Goal: Task Accomplishment & Management: Use online tool/utility

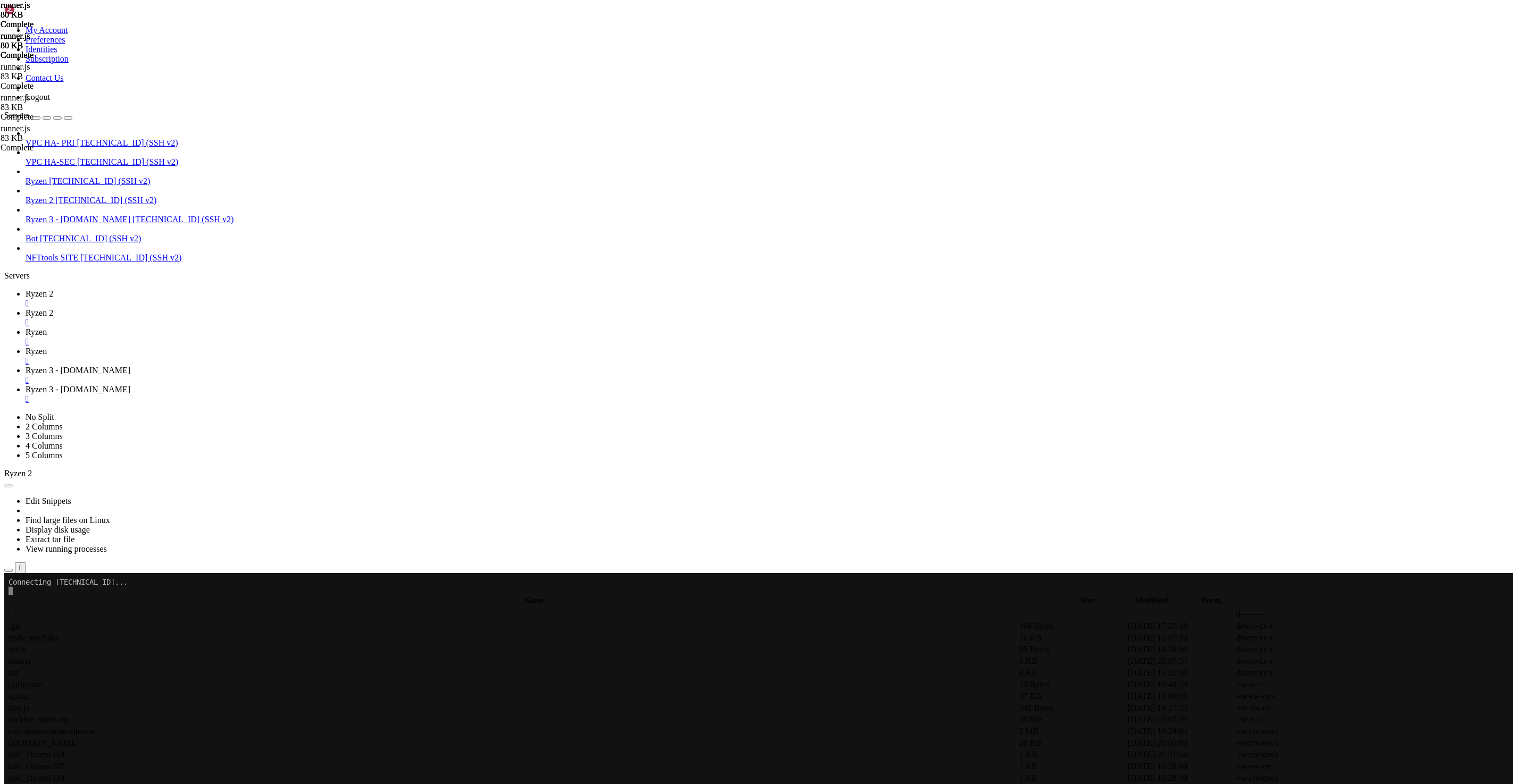
scroll to position [6299223, 0]
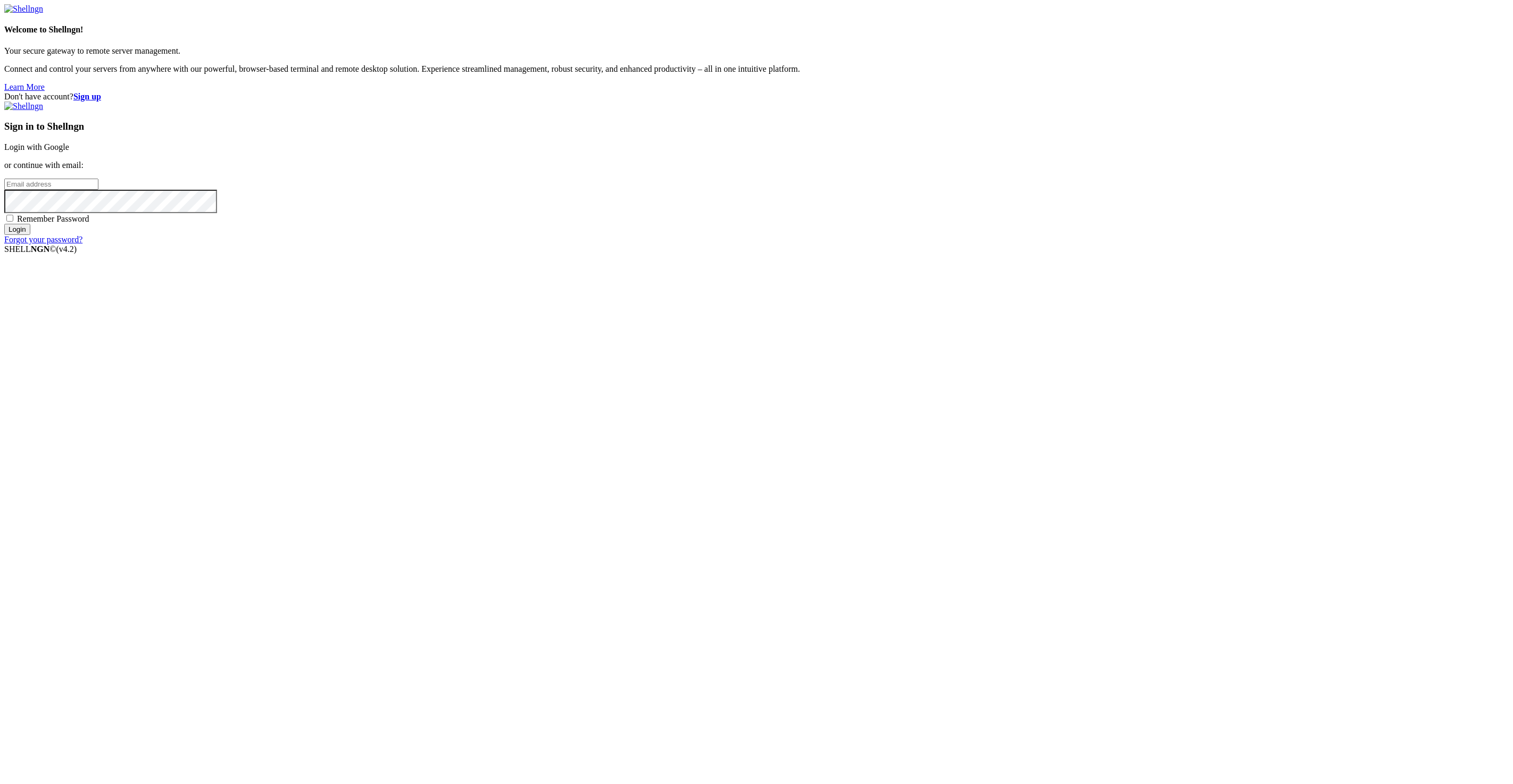
type input "[EMAIL_ADDRESS][DOMAIN_NAME]"
click at [30, 235] on input "Login" at bounding box center [17, 229] width 26 height 11
drag, startPoint x: 1009, startPoint y: 399, endPoint x: 997, endPoint y: 398, distance: 12.0
click at [98, 172] on input "number" at bounding box center [51, 165] width 94 height 11
type input "873875"
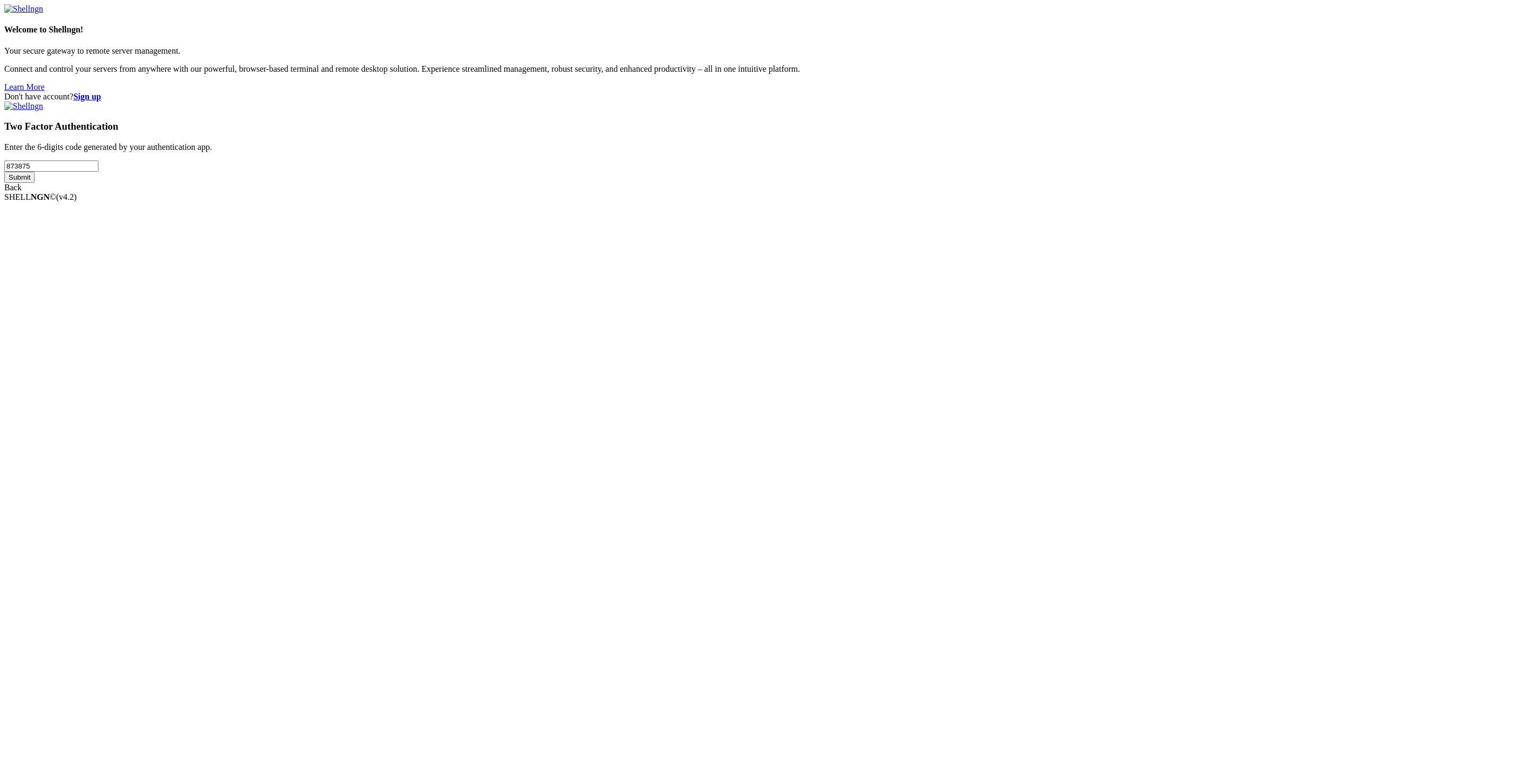
click at [4, 172] on input "Submit" at bounding box center [20, 177] width 30 height 11
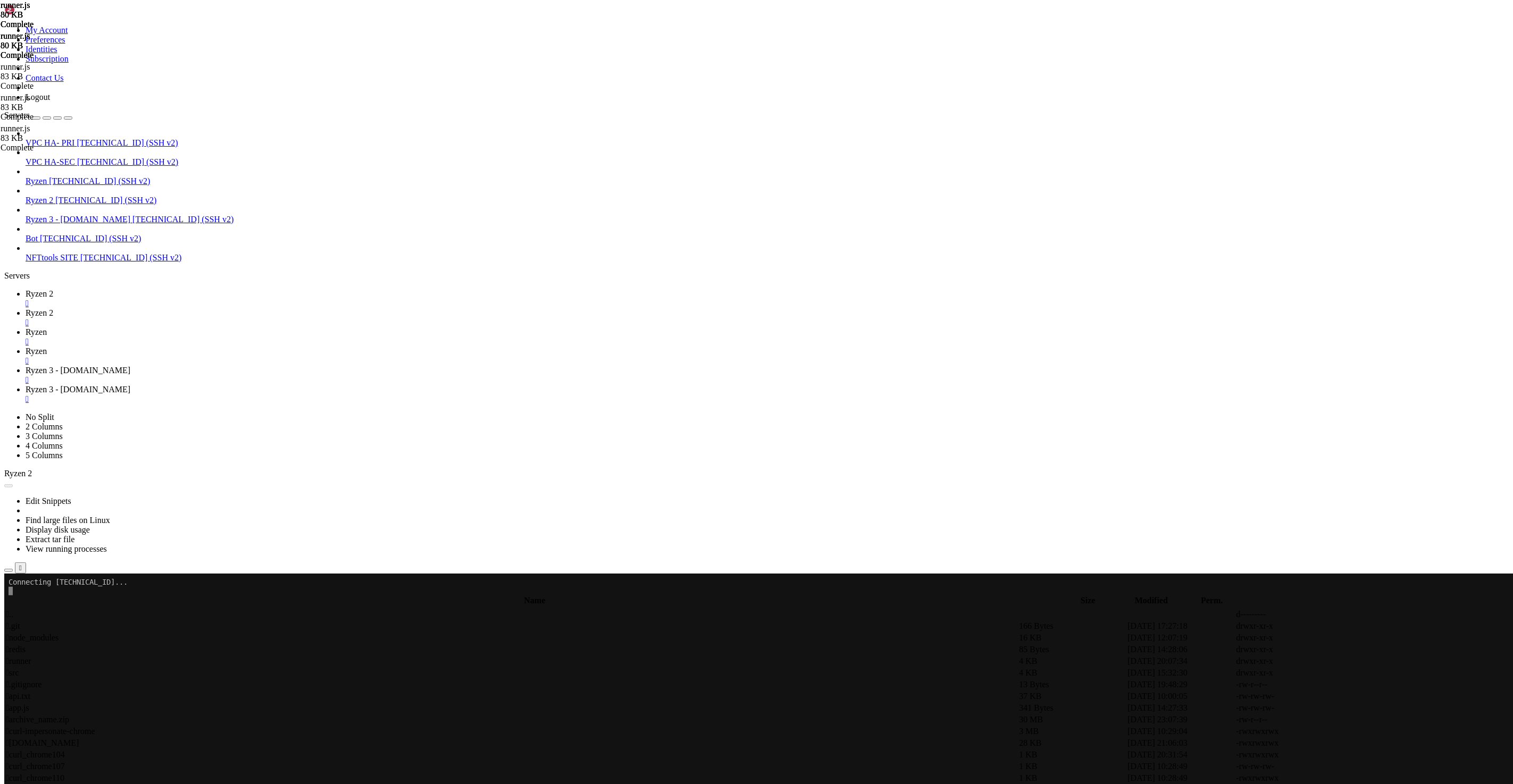
scroll to position [6299223, 0]
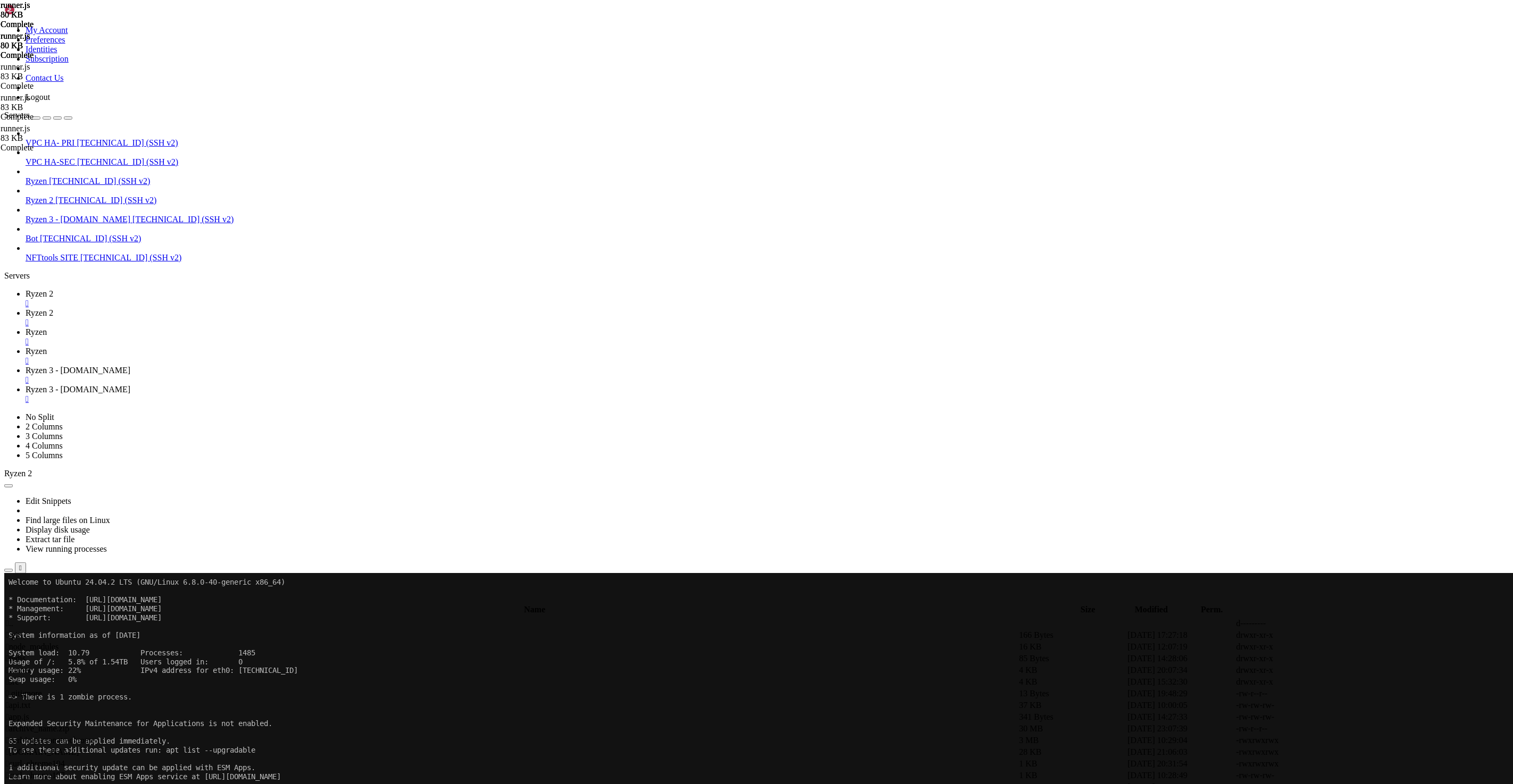
click at [226, 309] on link "Ryzen 2 " at bounding box center [767, 318] width 1483 height 19
click at [53, 289] on span "Ryzen 2" at bounding box center [39, 293] width 27 height 9
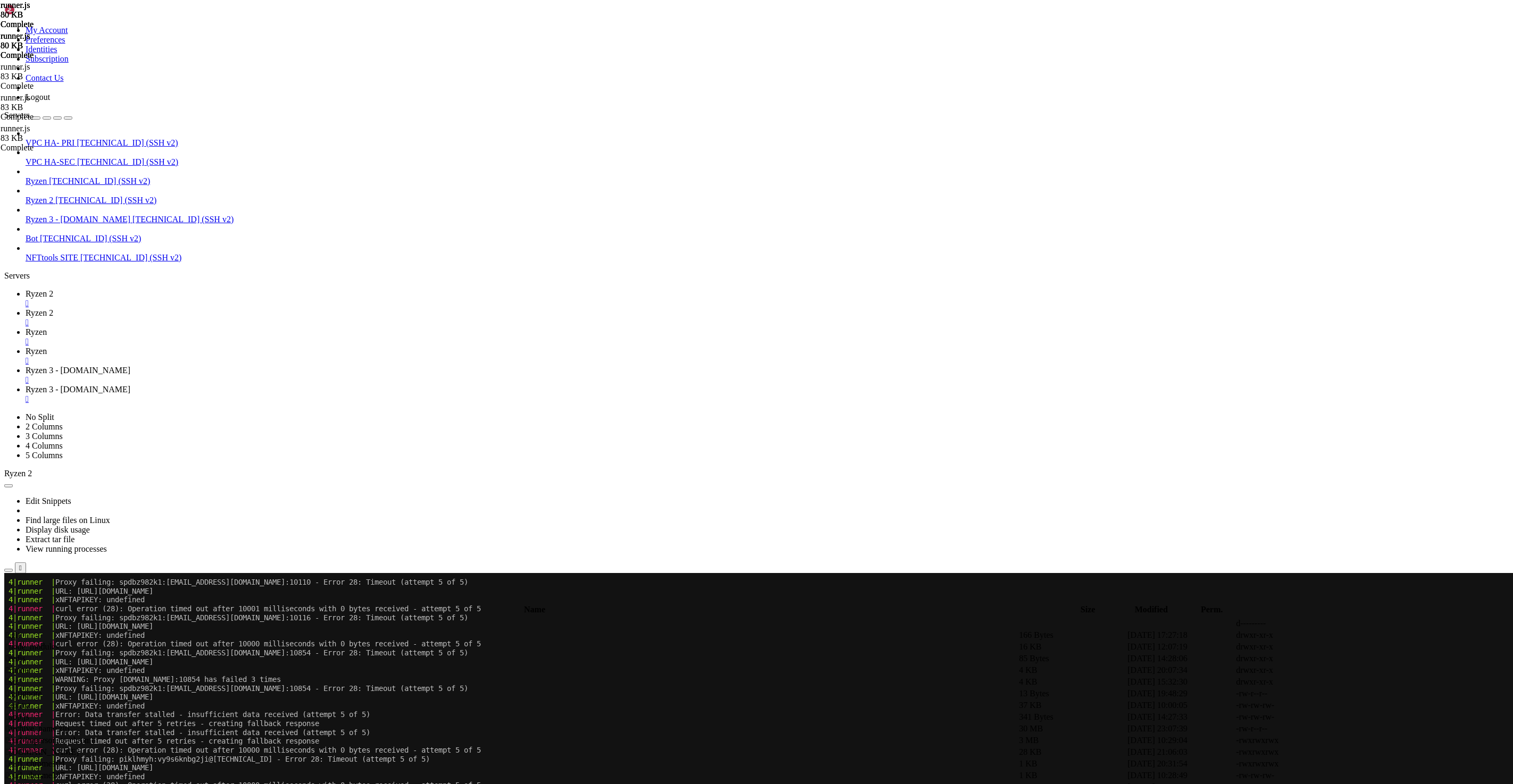
scroll to position [4952606, 0]
click at [47, 327] on span "Ryzen" at bounding box center [35, 332] width 21 height 9
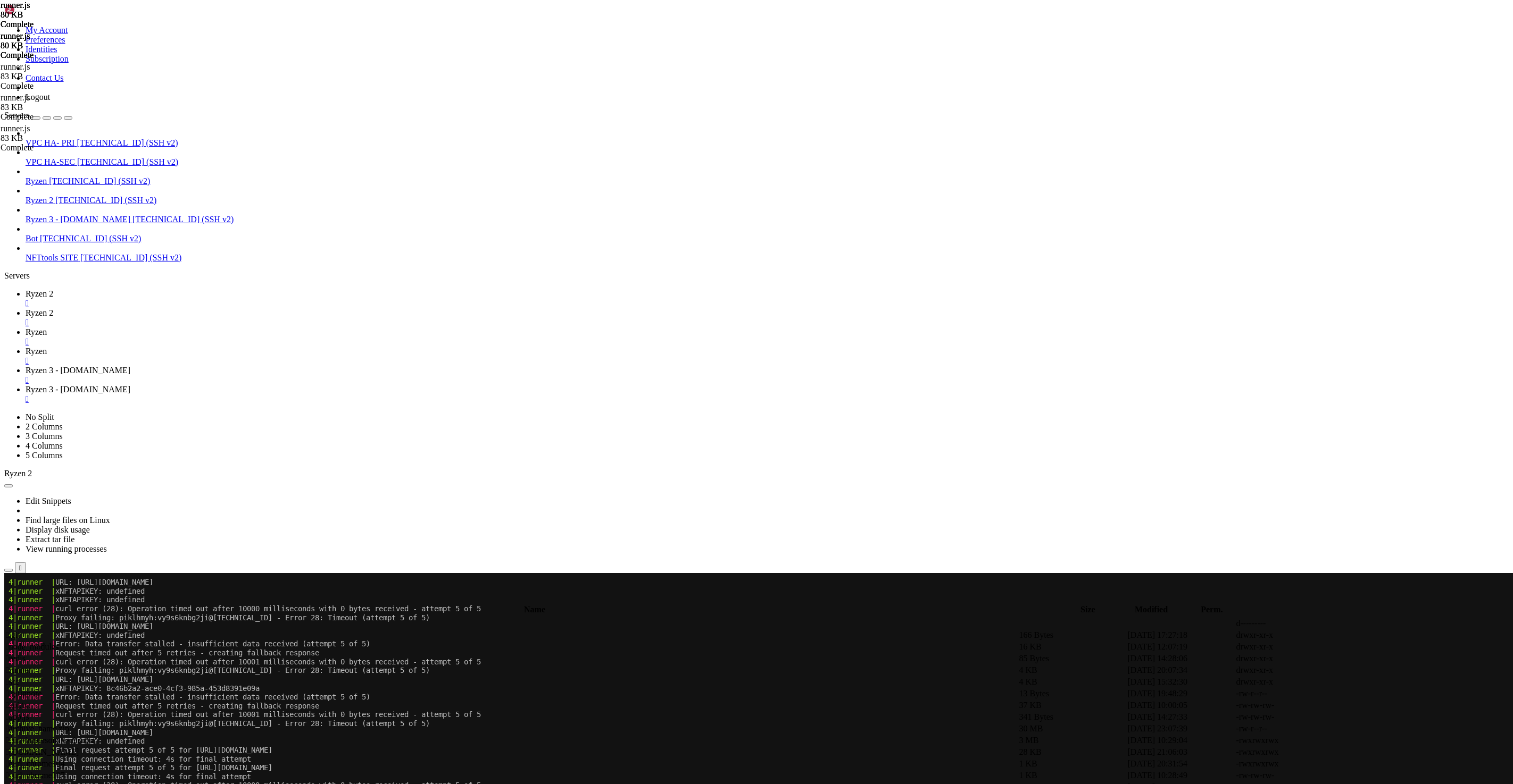
click at [53, 289] on span "Ryzen 2" at bounding box center [39, 293] width 27 height 9
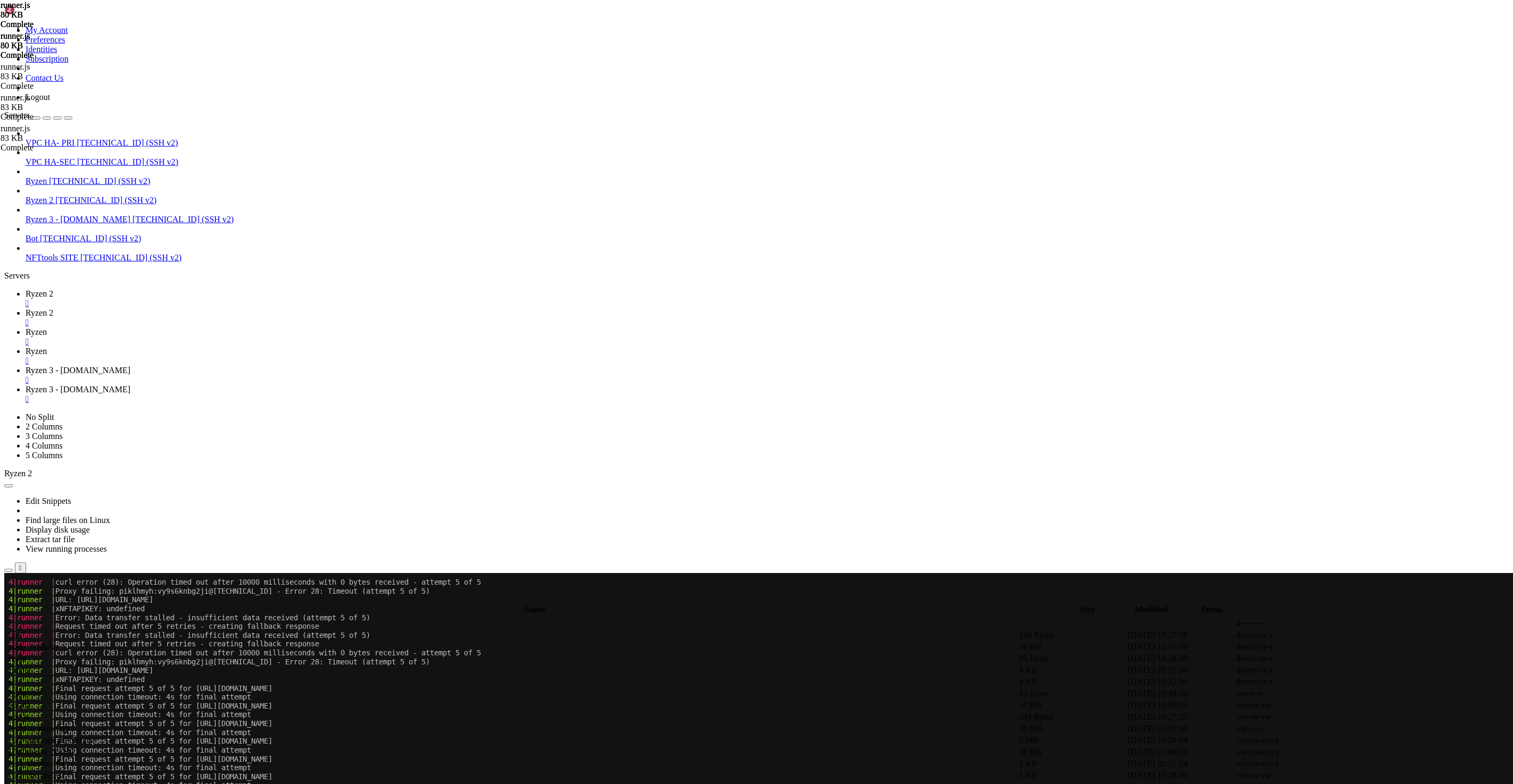
scroll to position [4976015, 0]
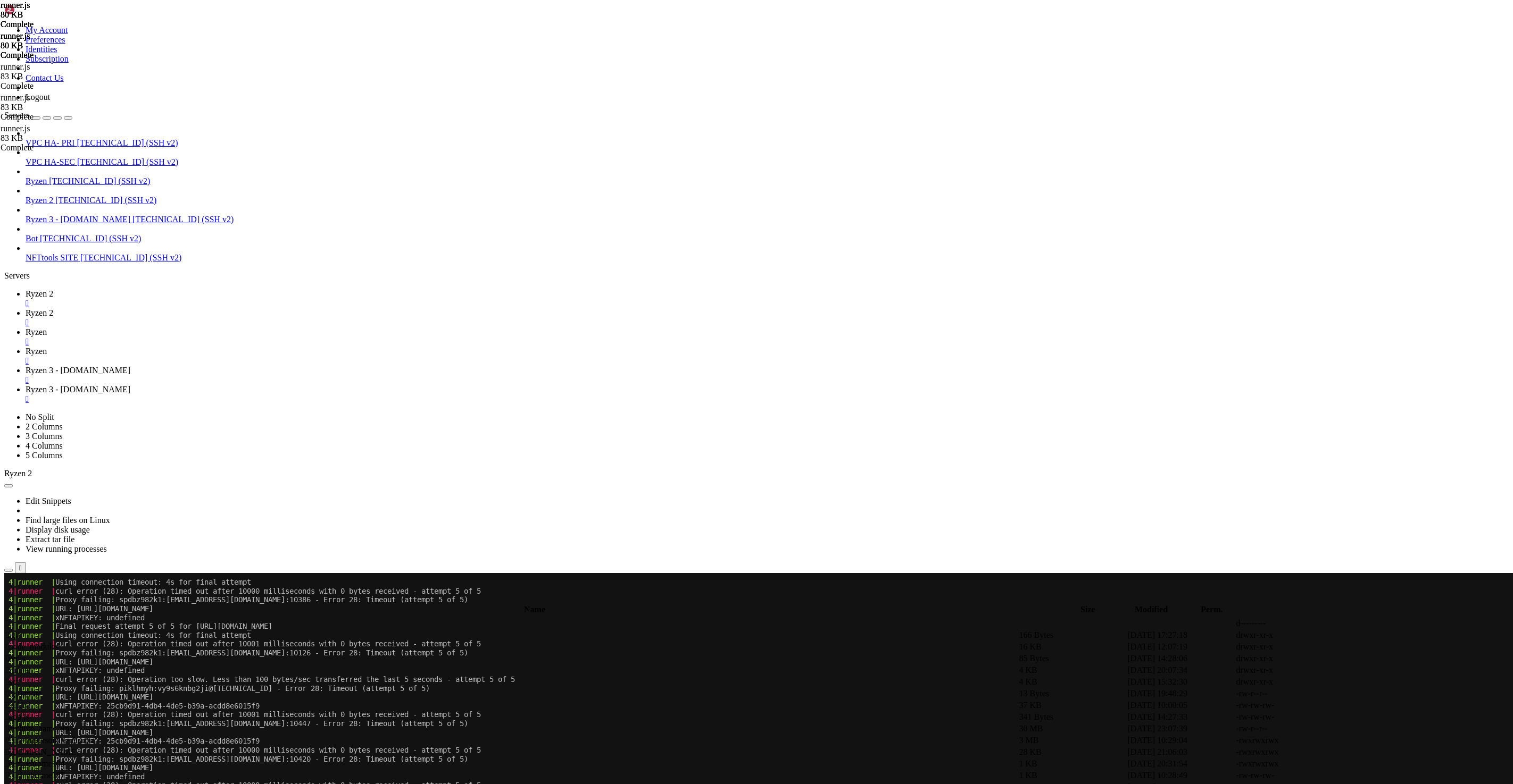
click at [47, 327] on span "Ryzen" at bounding box center [35, 332] width 21 height 9
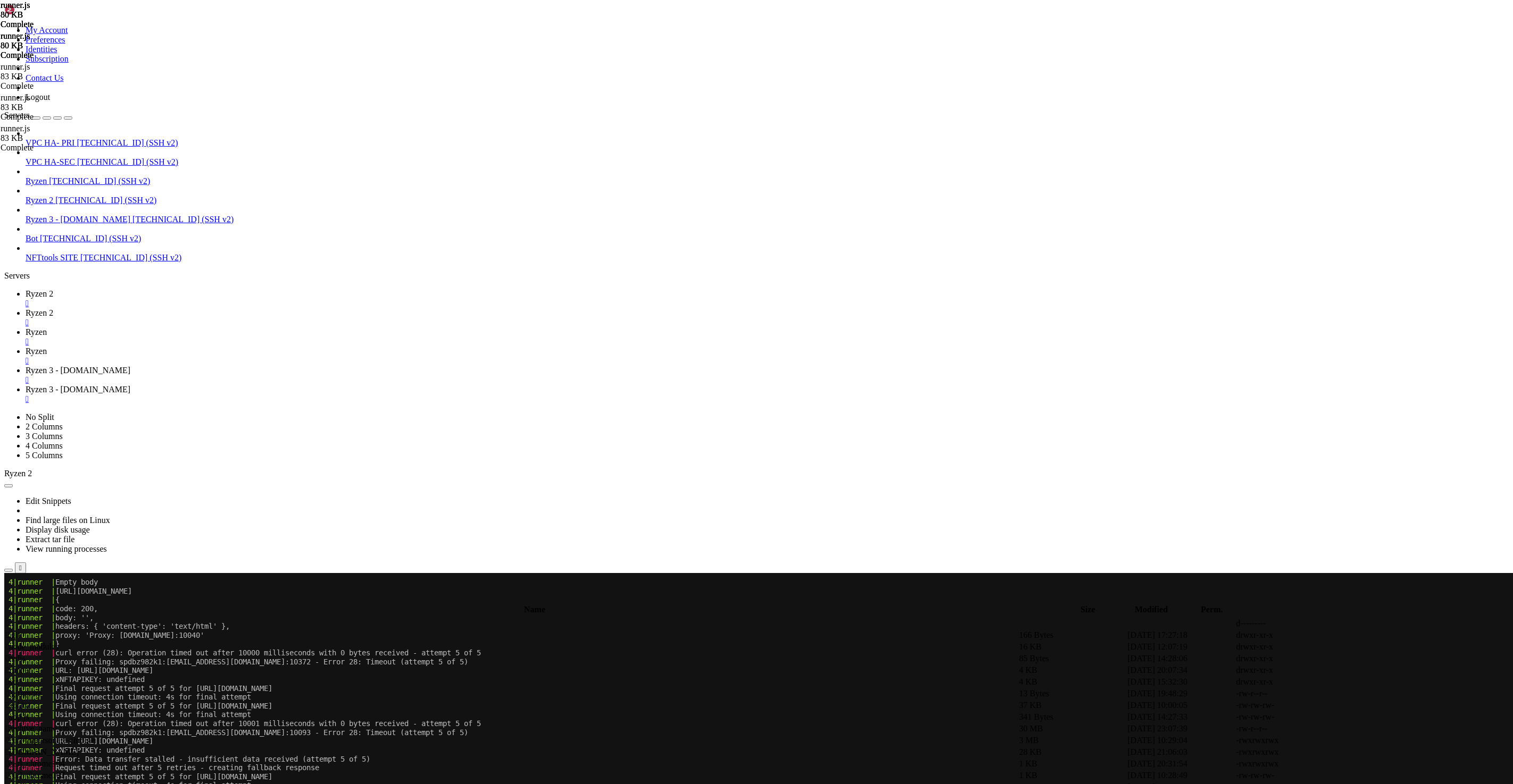
scroll to position [0, 0]
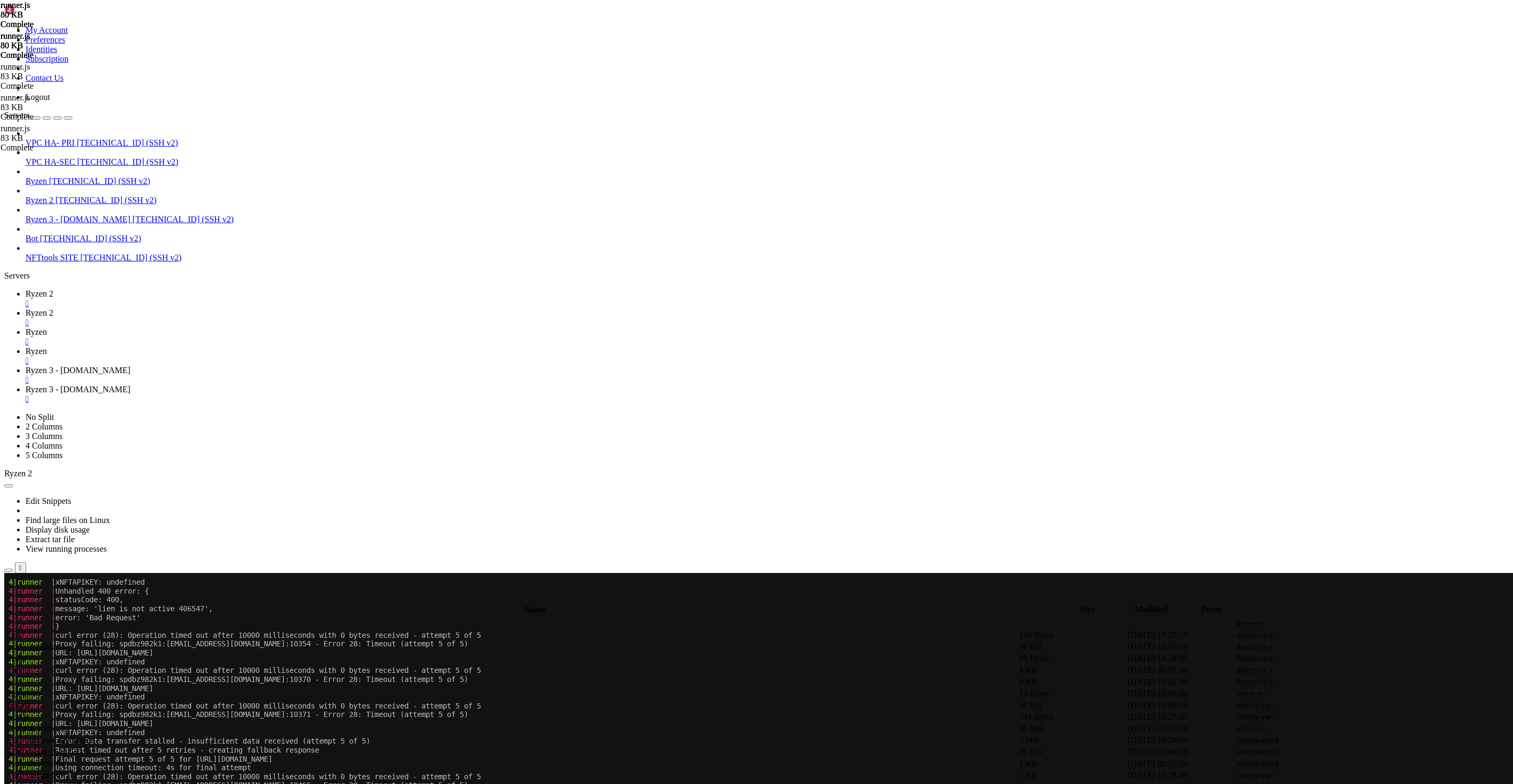
click at [53, 289] on span "Ryzen 2" at bounding box center [39, 293] width 27 height 9
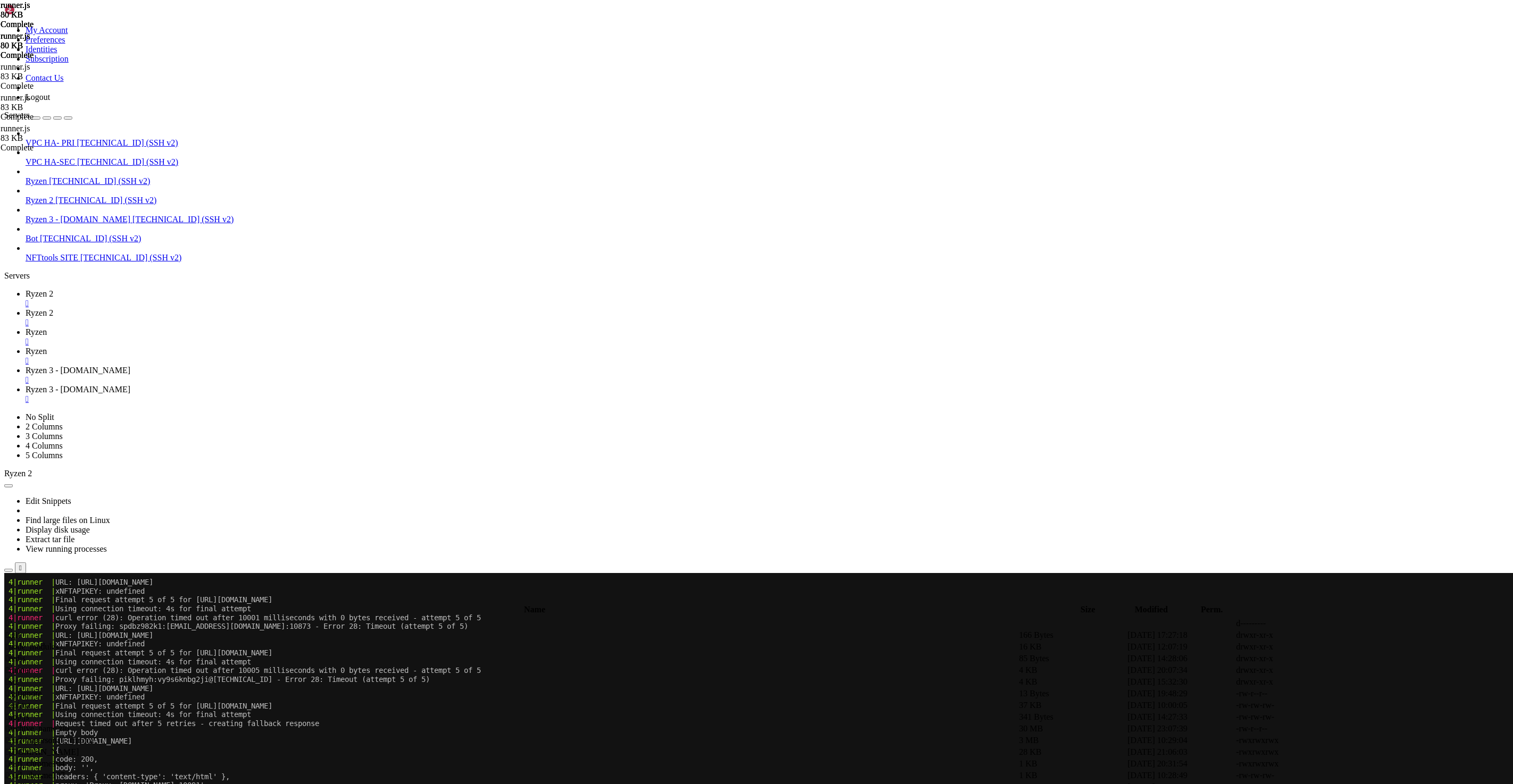
click at [47, 327] on span "Ryzen" at bounding box center [35, 332] width 21 height 9
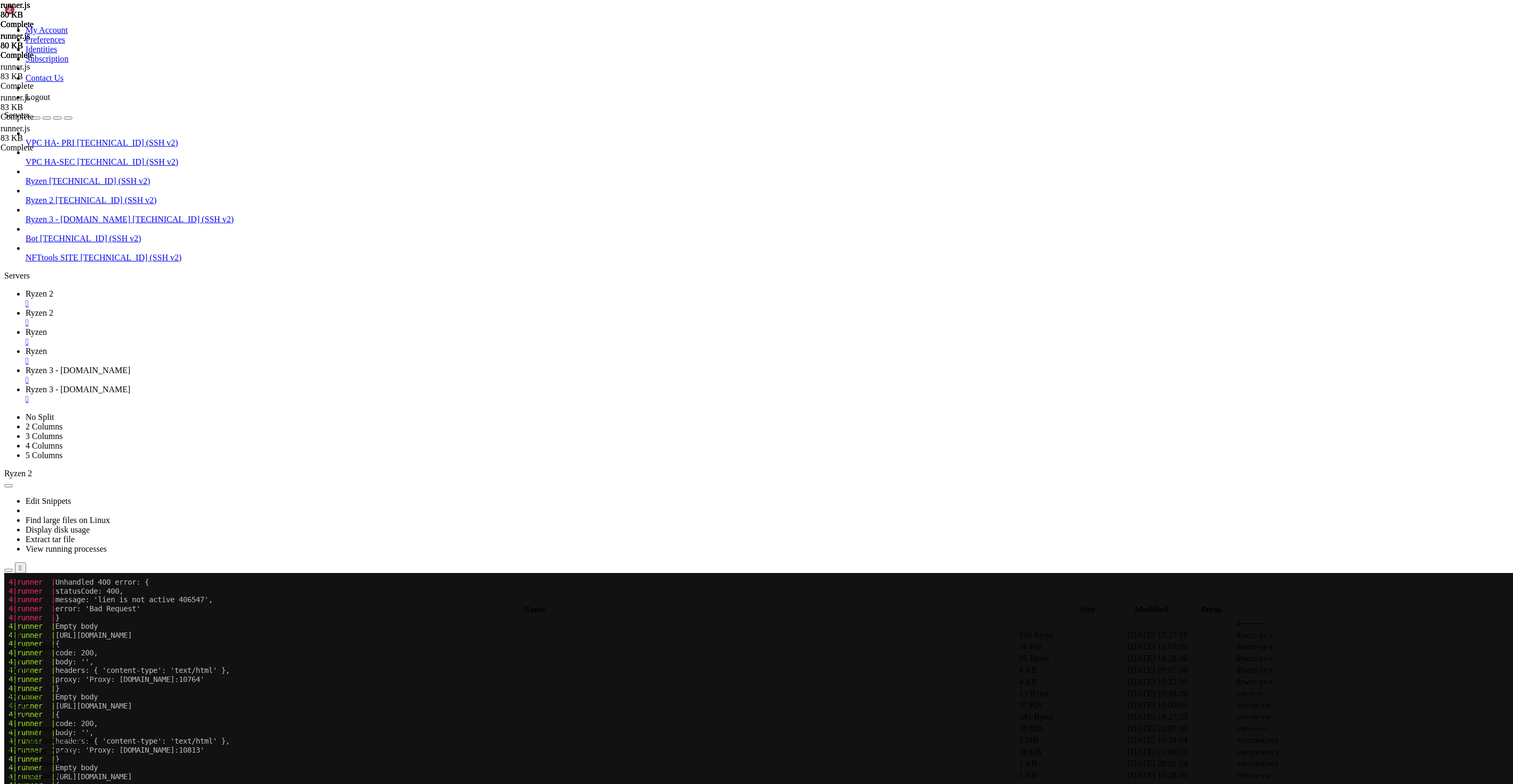
click at [163, 289] on link "Ryzen 2 " at bounding box center [767, 298] width 1483 height 19
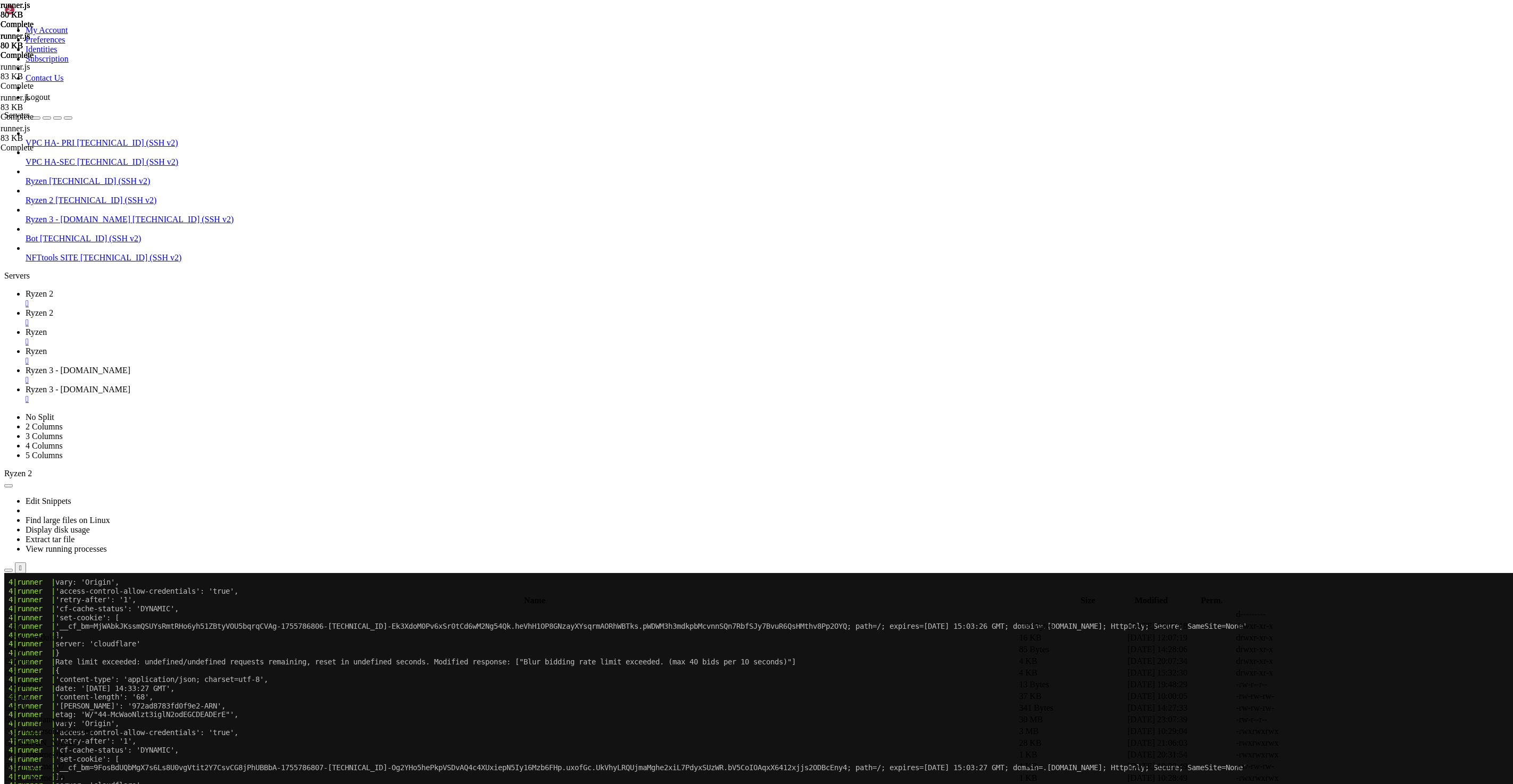
scroll to position [6299223, 0]
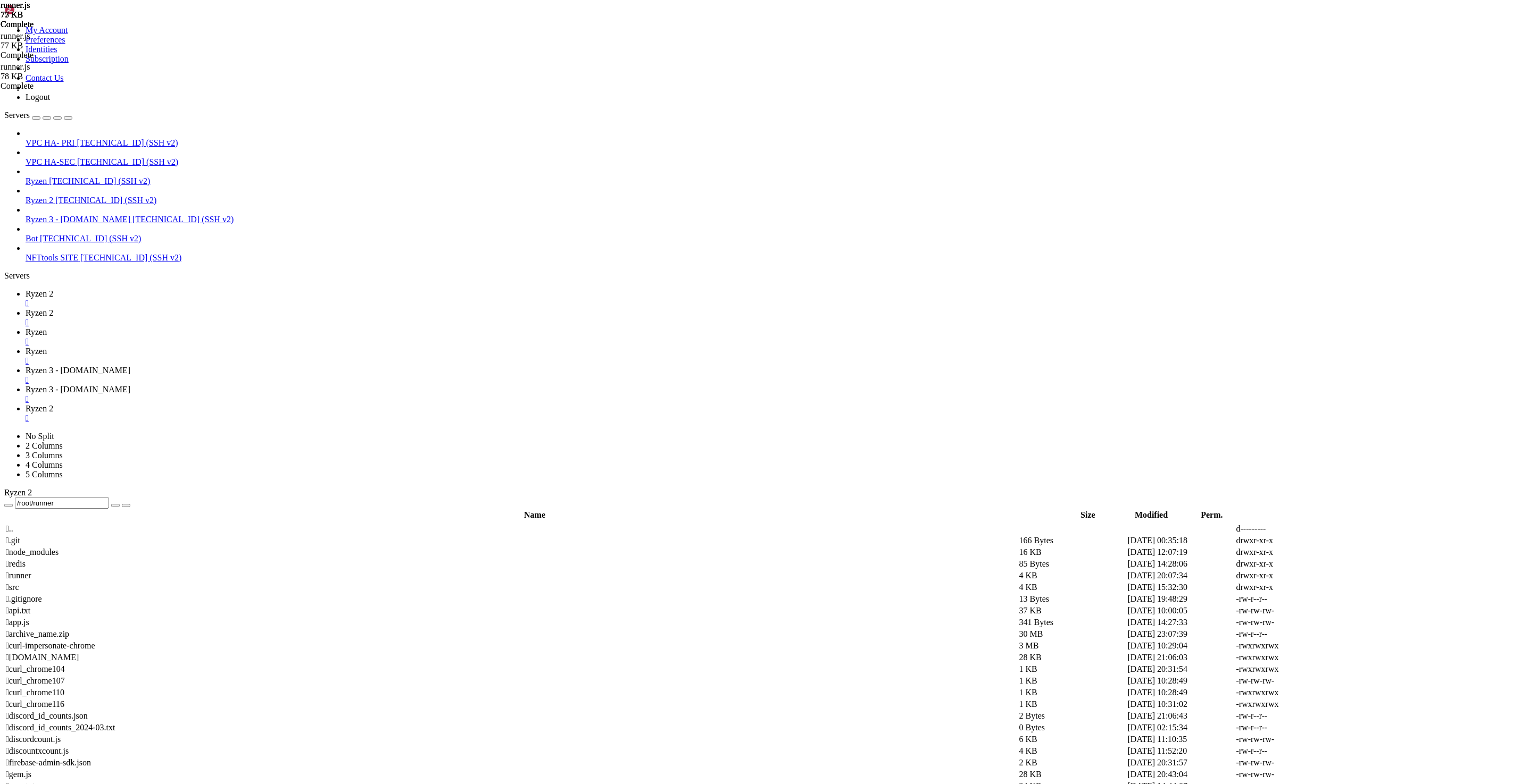
scroll to position [502781, 0]
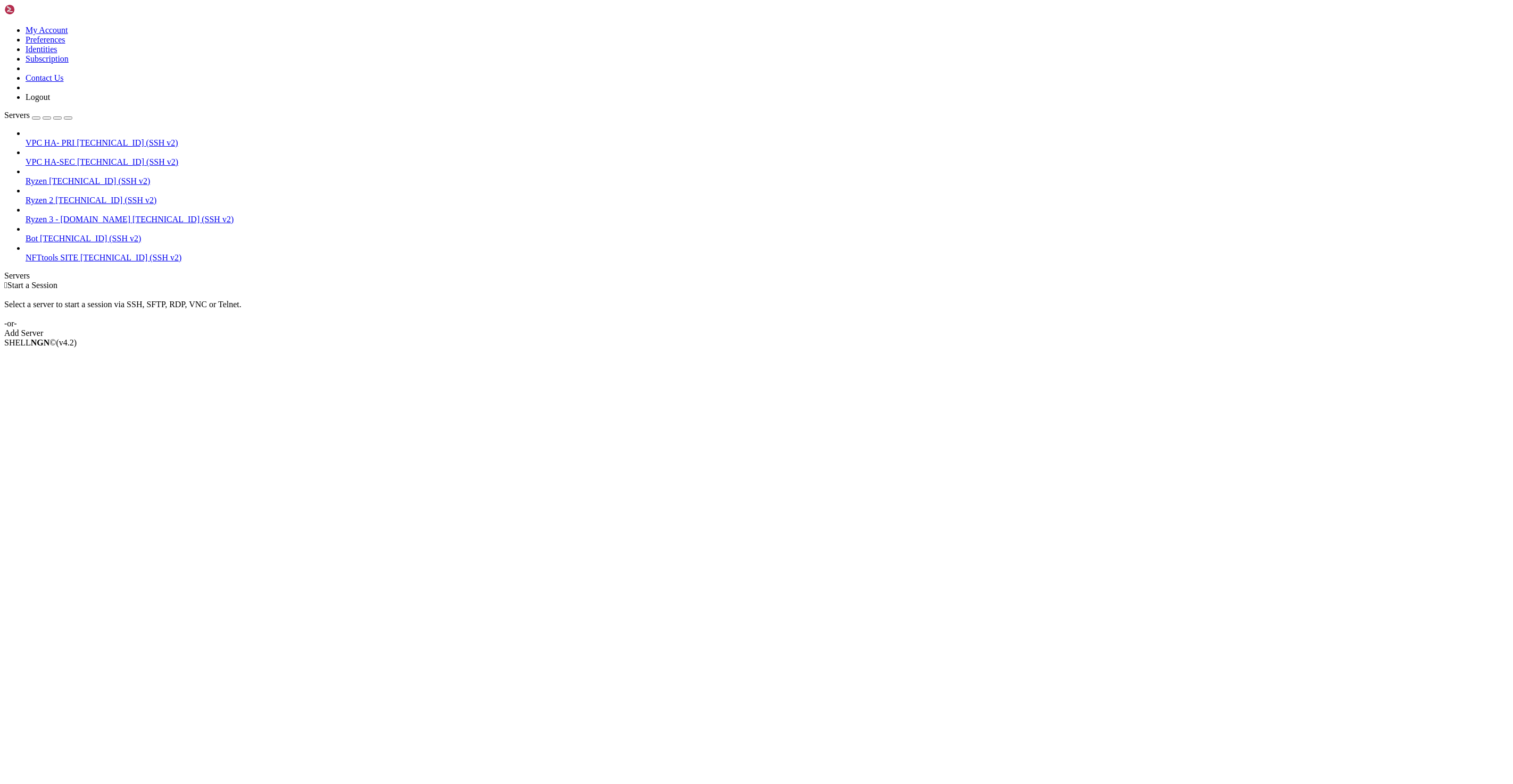
click at [95, 176] on link "Ryzen 208.73.206.234 (SSH v2)" at bounding box center [767, 181] width 1483 height 9
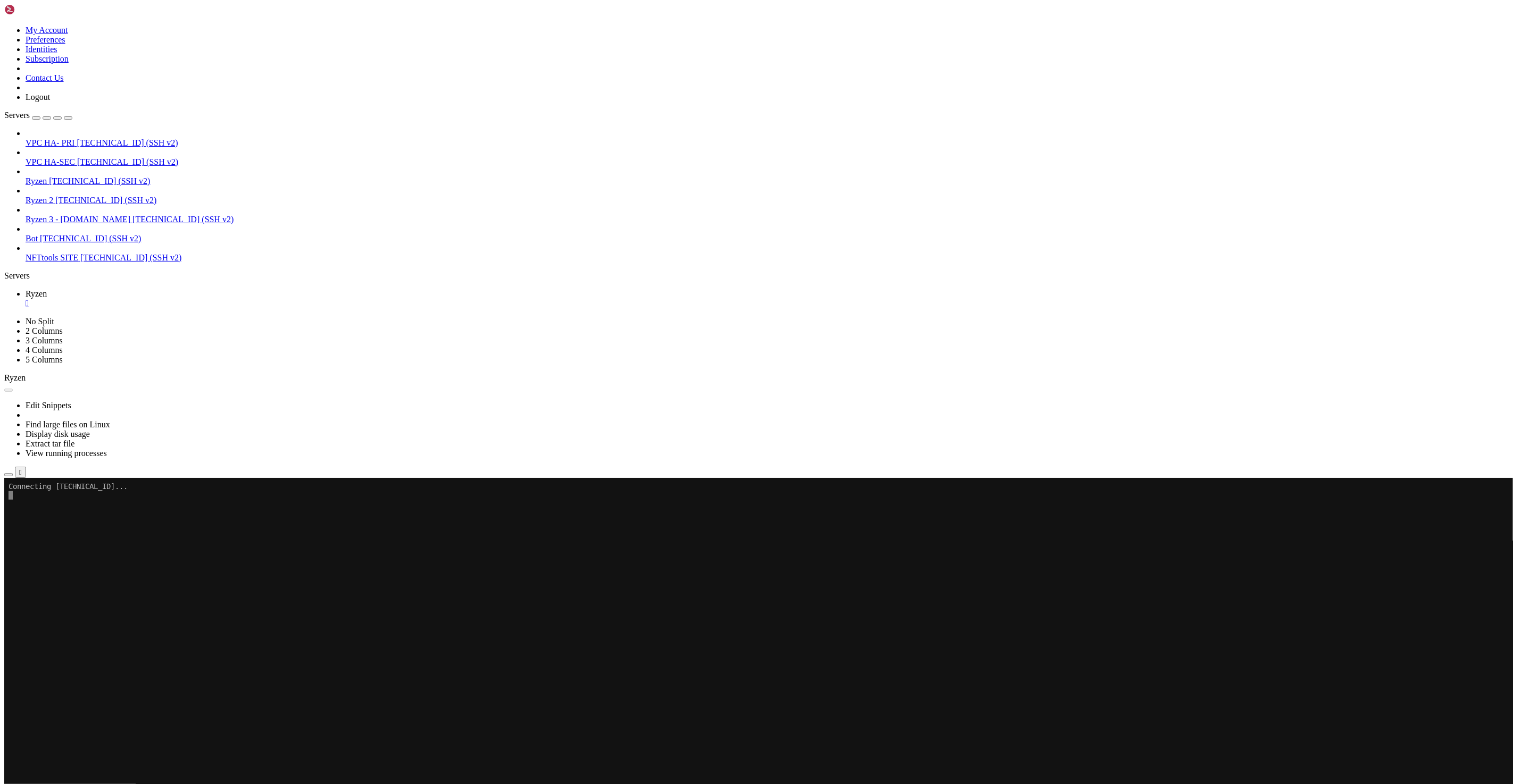
click at [53, 196] on span "Ryzen 2" at bounding box center [39, 200] width 27 height 9
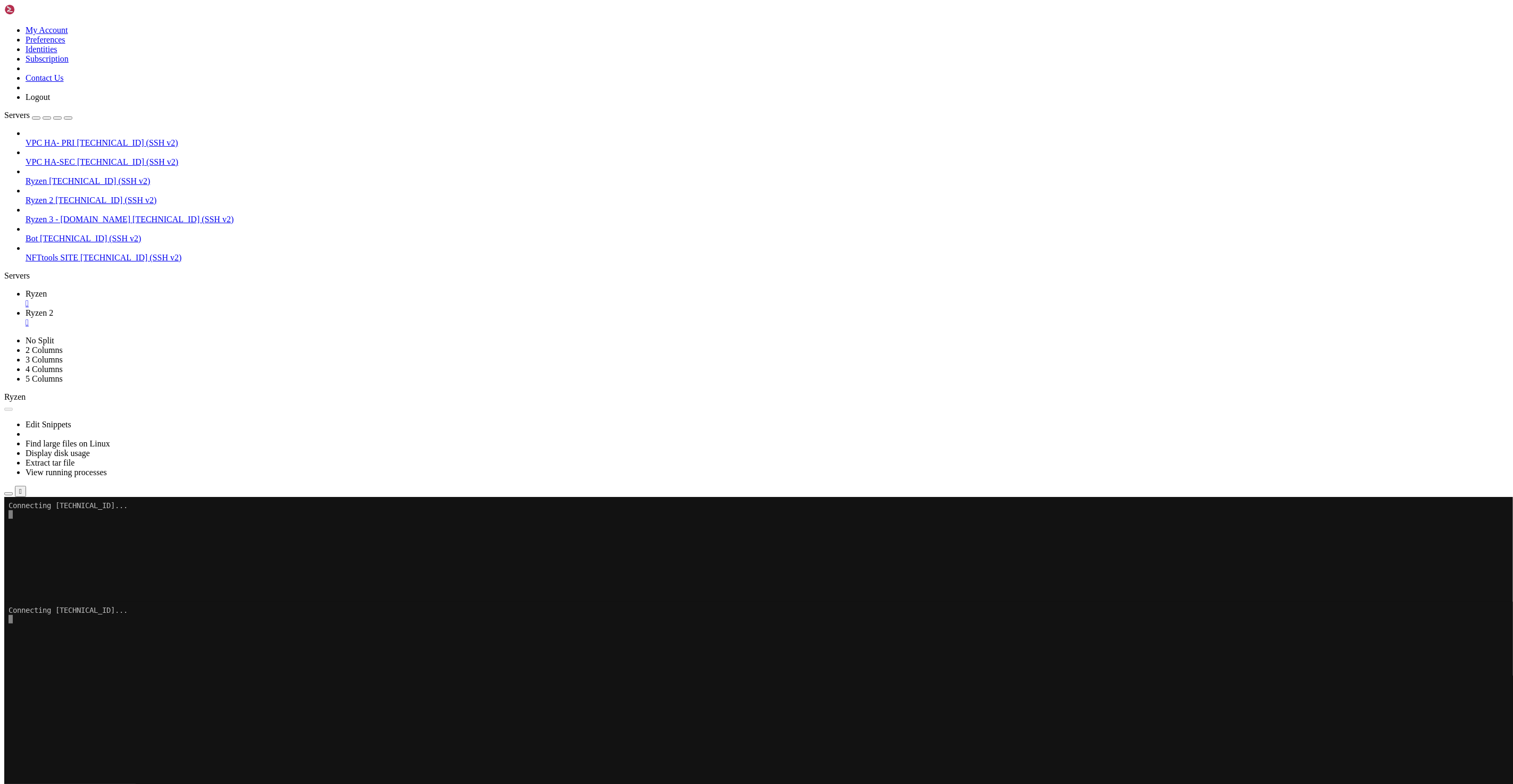
click at [182, 299] on div "" at bounding box center [767, 303] width 1483 height 9
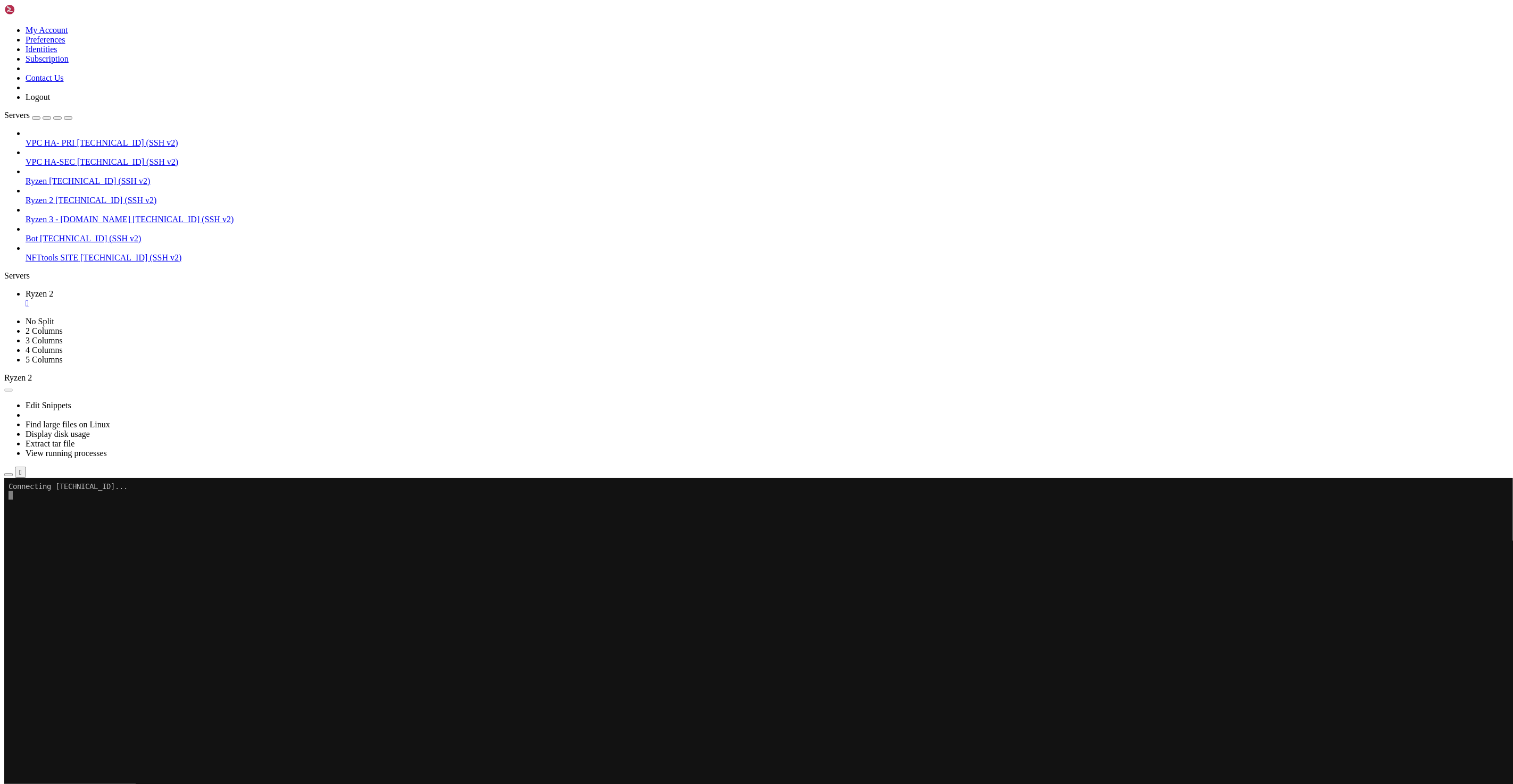
click at [442, 673] on x-row at bounding box center [693, 672] width 1369 height 9
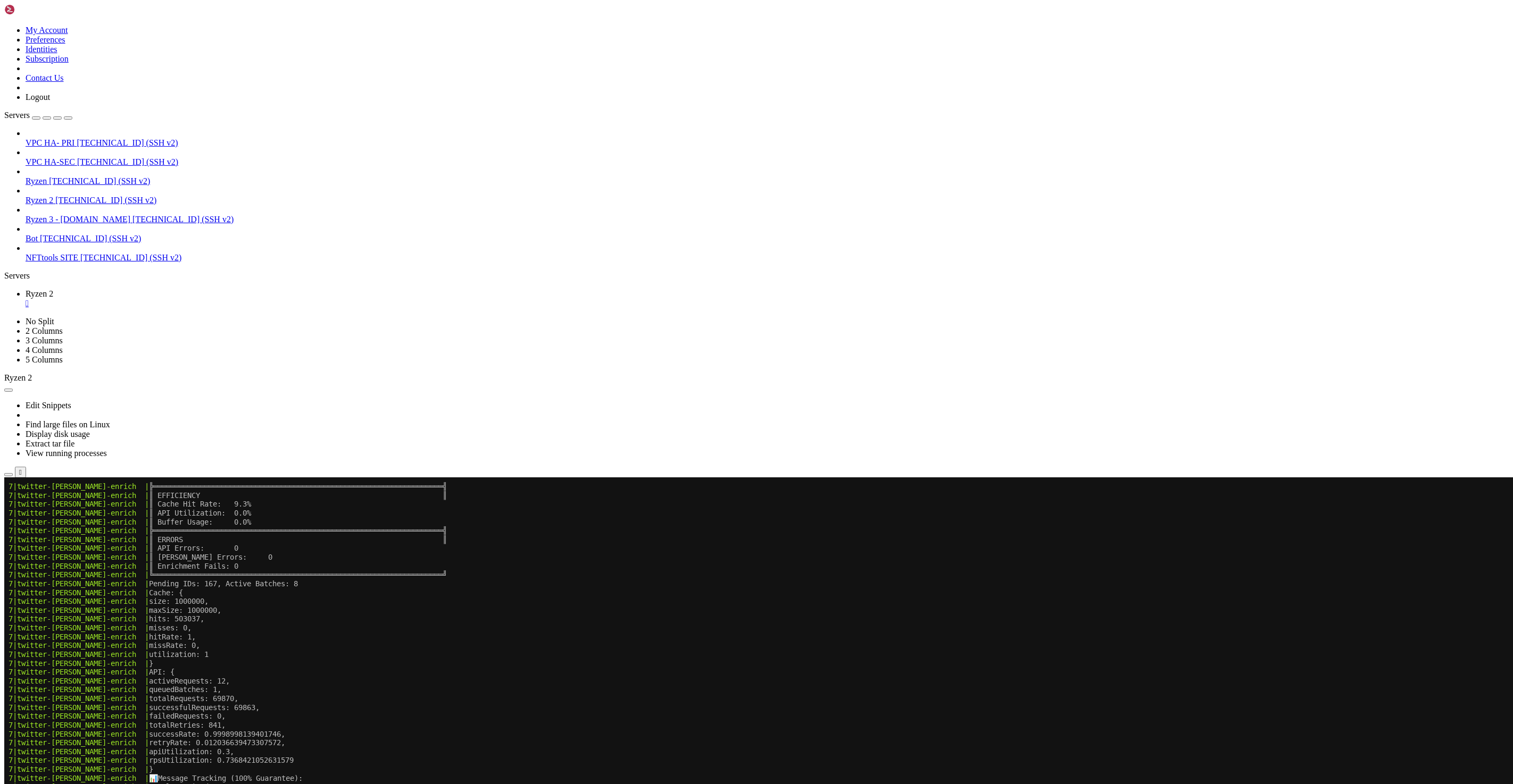
scroll to position [1689, 0]
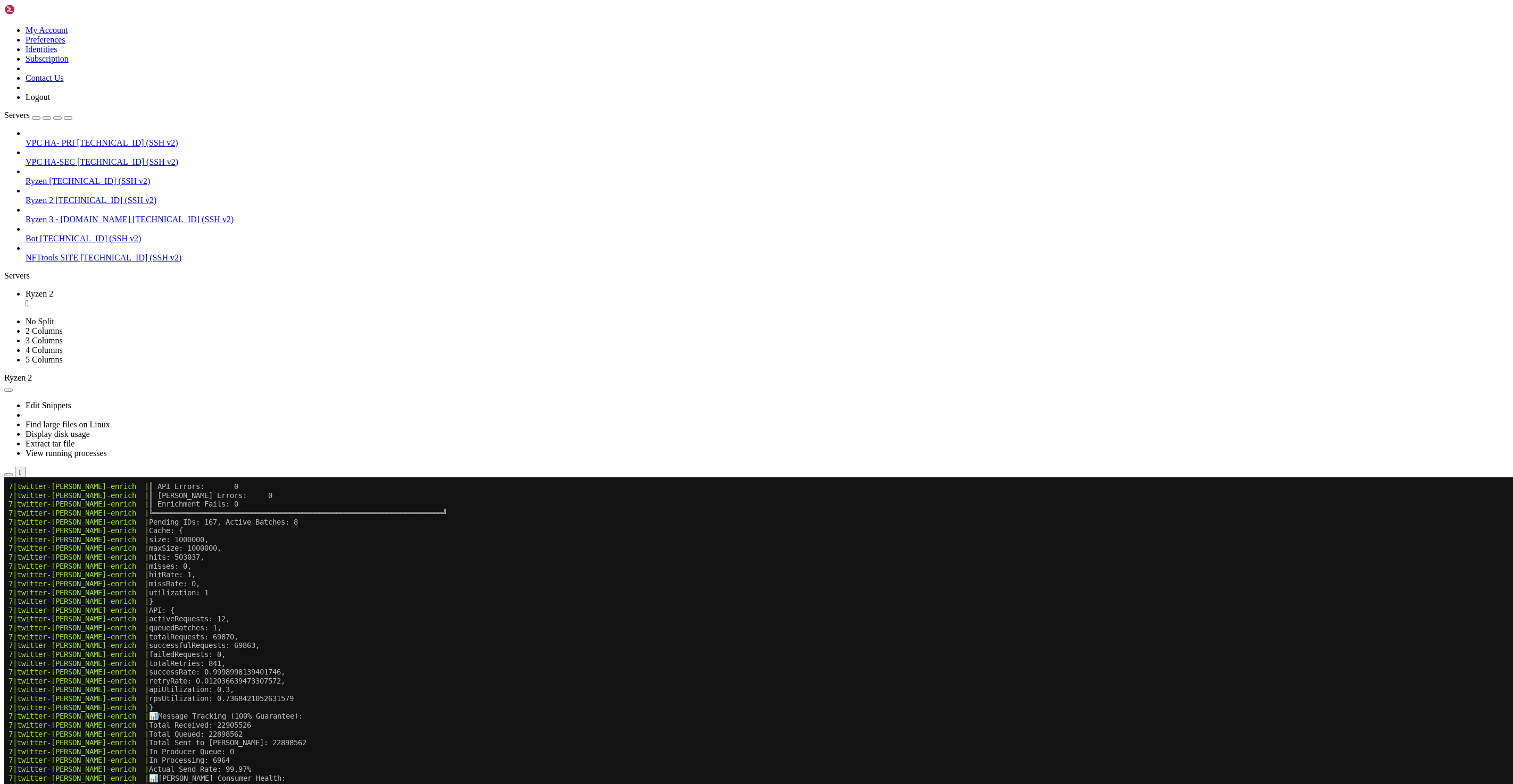
click at [541, 764] on x-row "7|twitter-kafka-enrich | Actual Send Rate: 99.97%" at bounding box center [693, 769] width 1369 height 9
